Goal: Check status

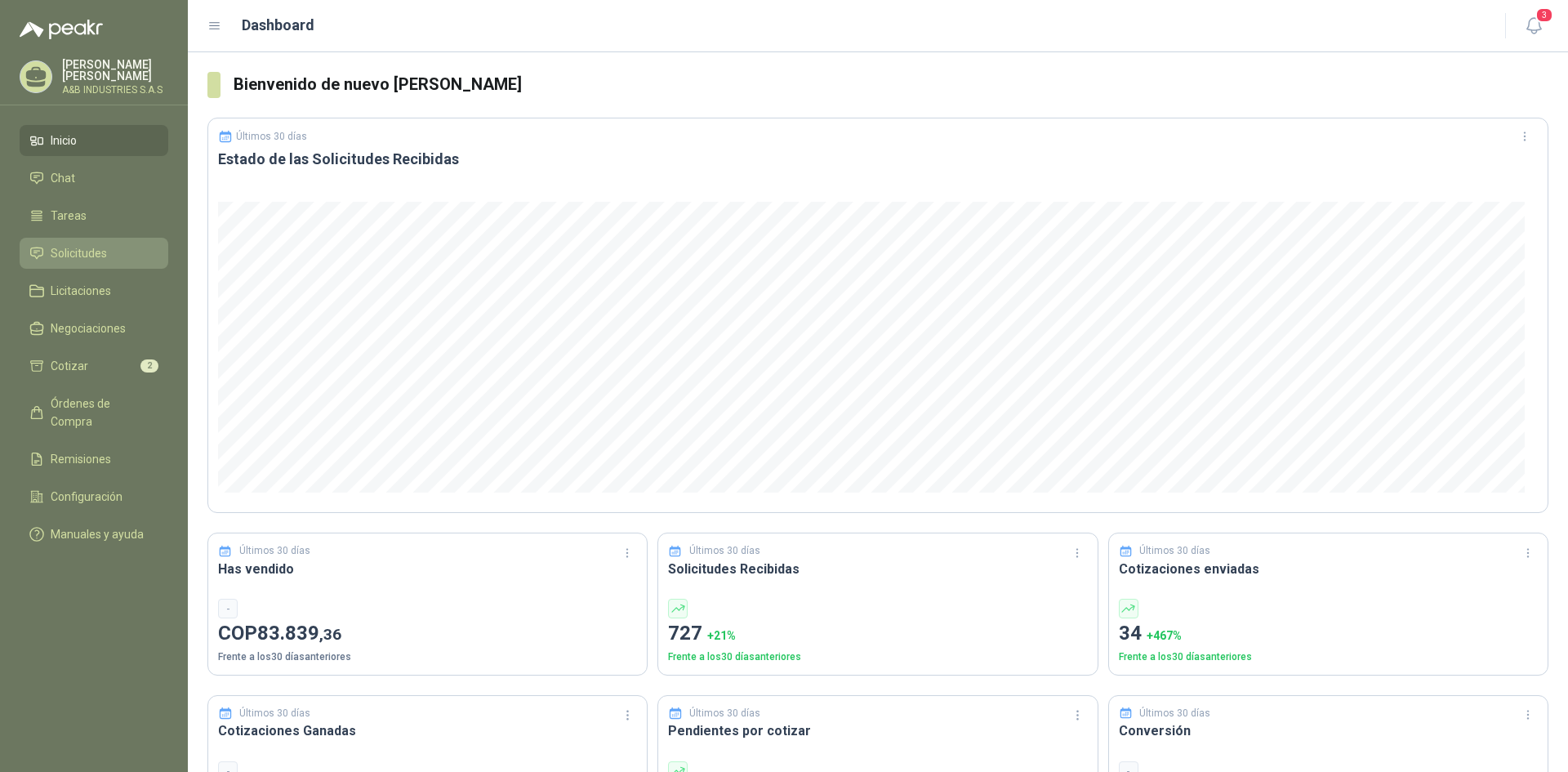
click at [39, 258] on icon at bounding box center [36, 253] width 15 height 15
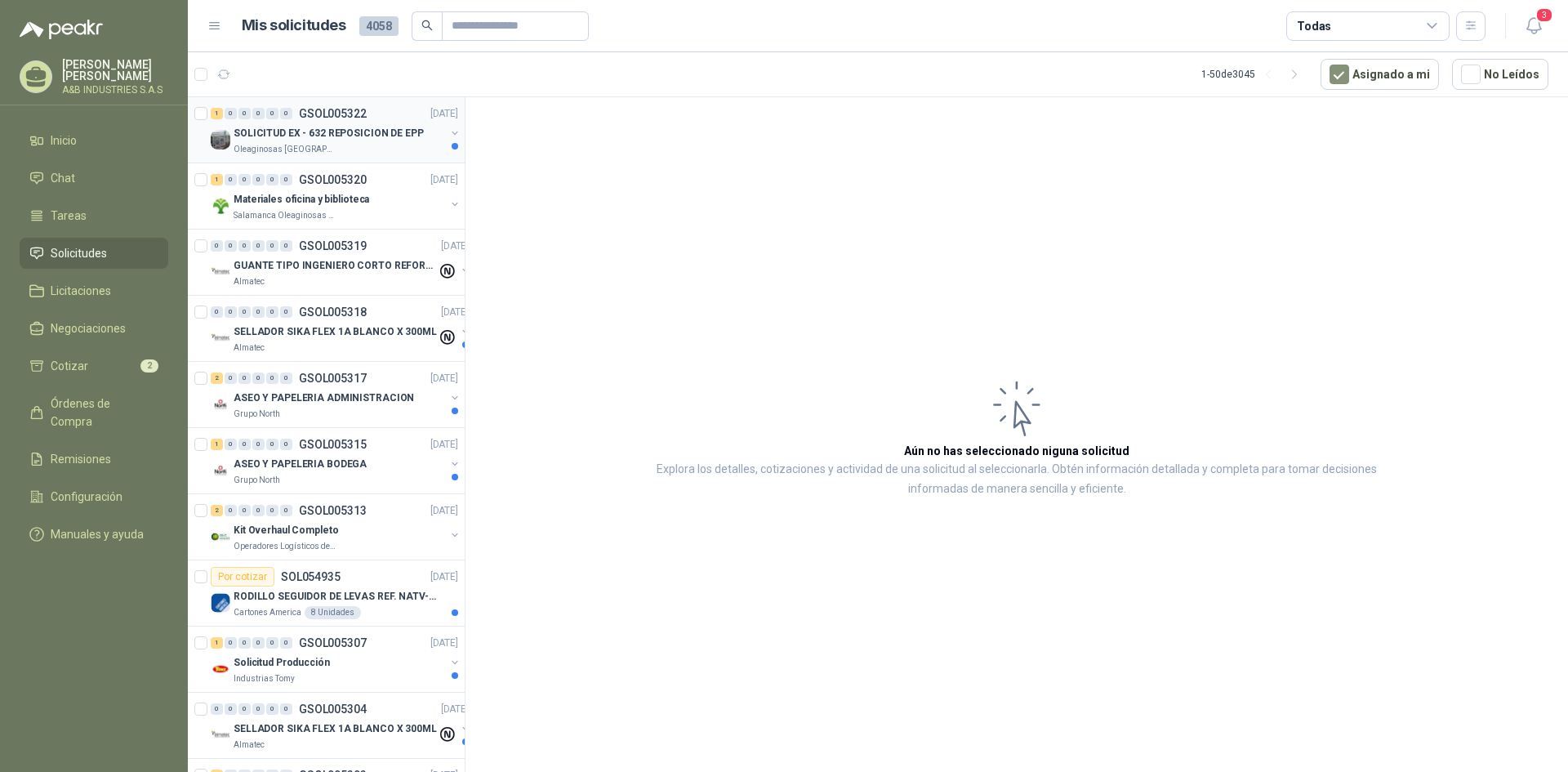
click at [249, 134] on p "SOLICITUD EX - 632 REPOSICION DE EPP" at bounding box center [328, 134] width 190 height 15
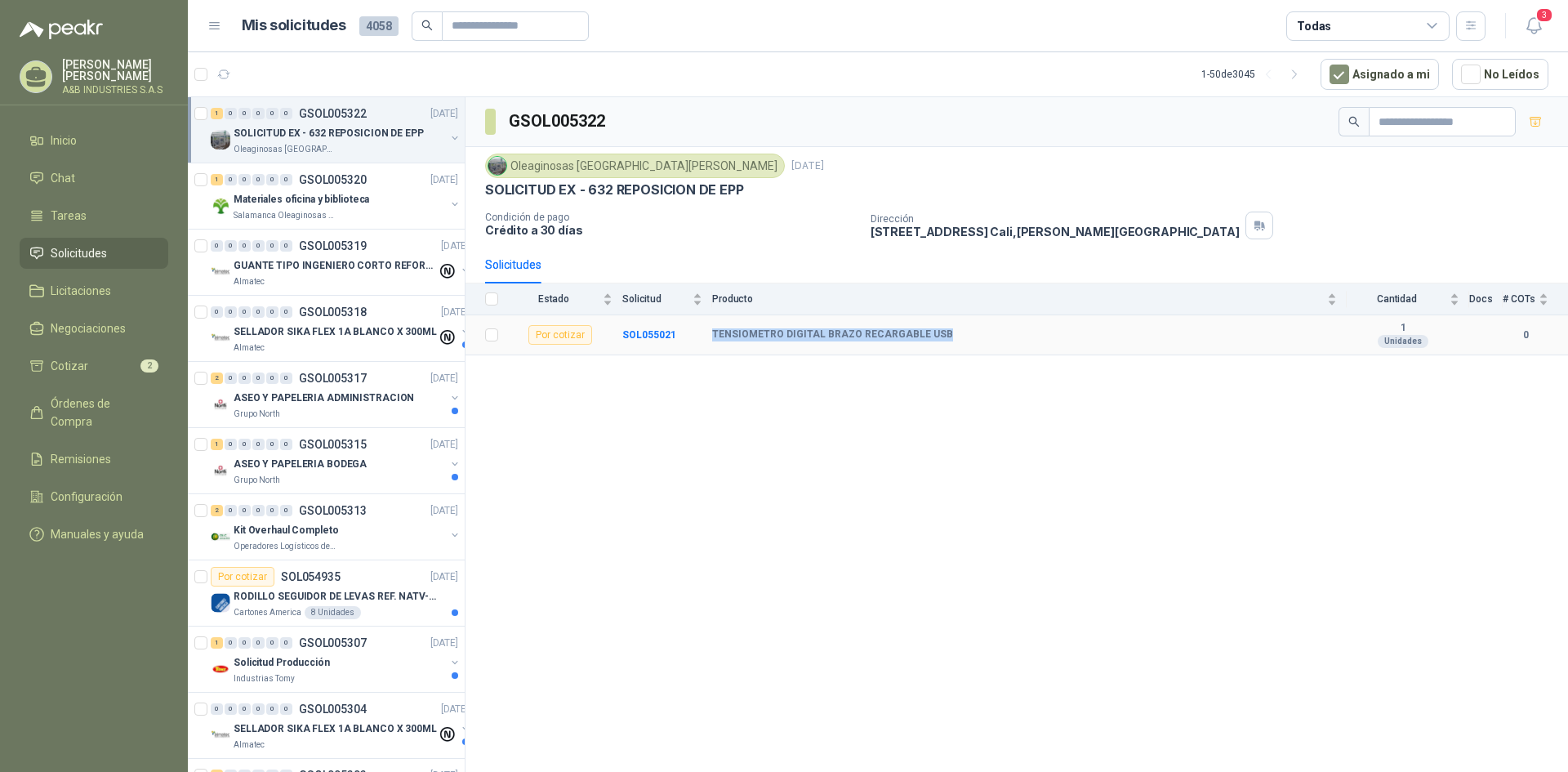
drag, startPoint x: 715, startPoint y: 335, endPoint x: 947, endPoint y: 330, distance: 232.1
click at [947, 330] on div "TENSIOMETRO DIGITAL BRAZO RECARGABLE USB" at bounding box center [1024, 334] width 625 height 13
copy b "TENSIOMETRO DIGITAL BRAZO RECARGABLE USB"
click at [698, 523] on div "GSOL005322 Oleaginosas San [PERSON_NAME] [DATE] SOLICITUD EX - 632 REPOSICION D…" at bounding box center [1017, 437] width 1102 height 680
click at [495, 164] on img at bounding box center [497, 166] width 18 height 18
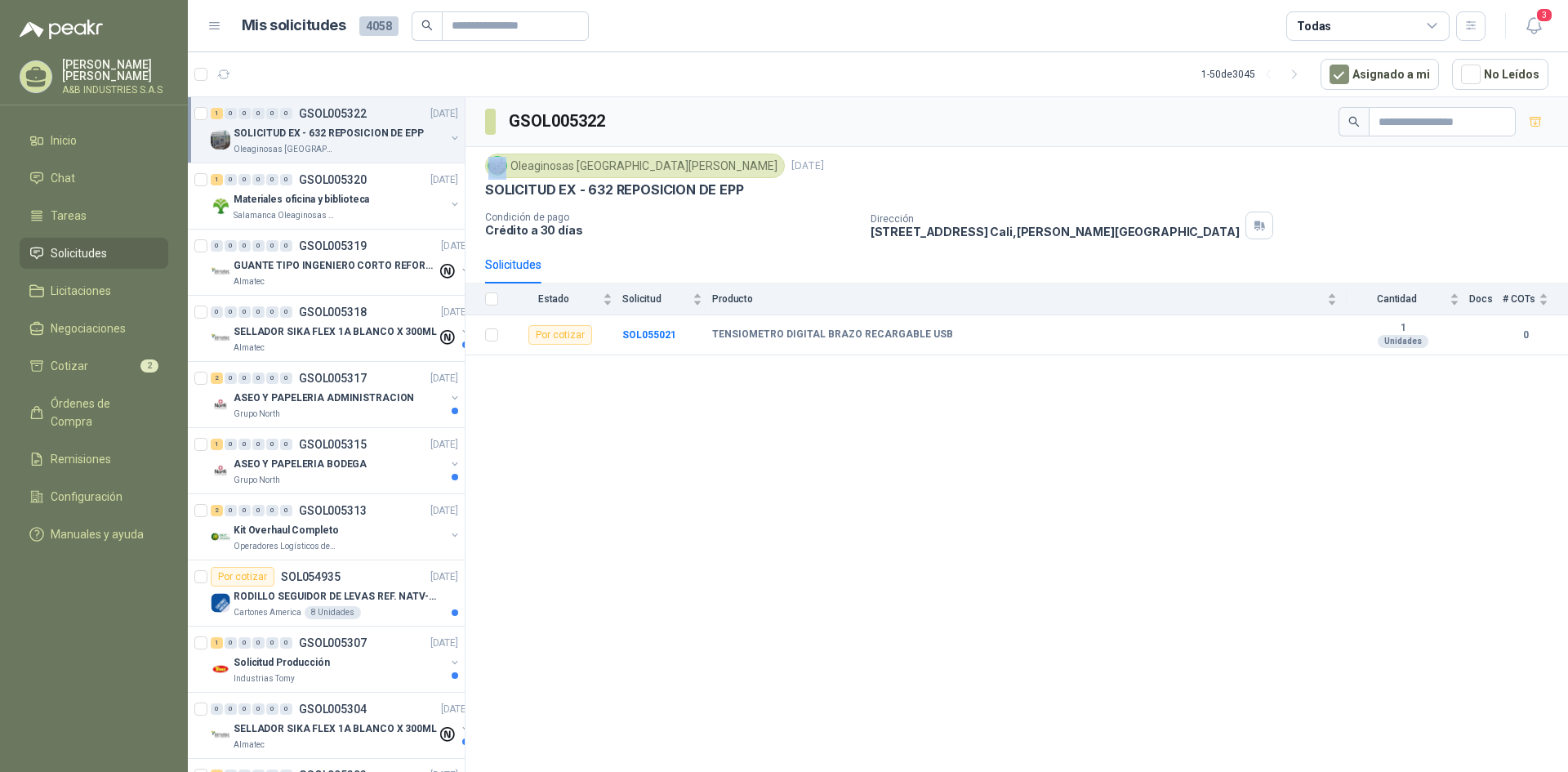
drag, startPoint x: 513, startPoint y: 170, endPoint x: 651, endPoint y: 166, distance: 138.1
click at [651, 166] on div "Oleaginosas [GEOGRAPHIC_DATA][PERSON_NAME]" at bounding box center [634, 166] width 299 height 24
drag, startPoint x: 514, startPoint y: 166, endPoint x: 602, endPoint y: 159, distance: 88.3
click at [602, 159] on div "Oleaginosas [GEOGRAPHIC_DATA][PERSON_NAME]" at bounding box center [634, 166] width 299 height 24
click at [518, 161] on div "Oleaginosas [GEOGRAPHIC_DATA][PERSON_NAME]" at bounding box center [634, 166] width 299 height 24
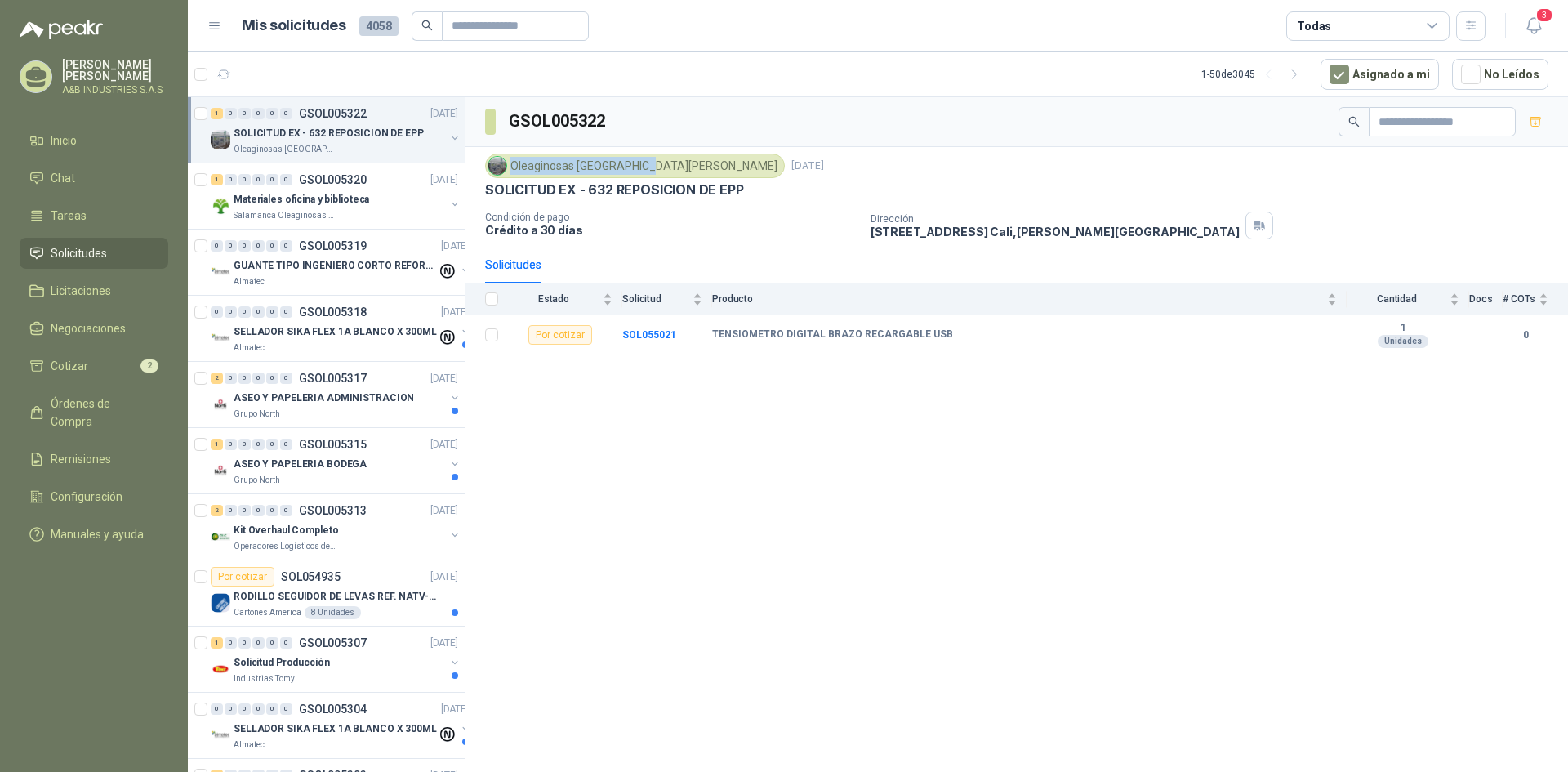
drag, startPoint x: 513, startPoint y: 165, endPoint x: 643, endPoint y: 164, distance: 130.0
click at [643, 164] on div "Oleaginosas [GEOGRAPHIC_DATA][PERSON_NAME]" at bounding box center [634, 166] width 299 height 24
copy div "Oleaginosas [GEOGRAPHIC_DATA][PERSON_NAME]"
